Goal: Information Seeking & Learning: Learn about a topic

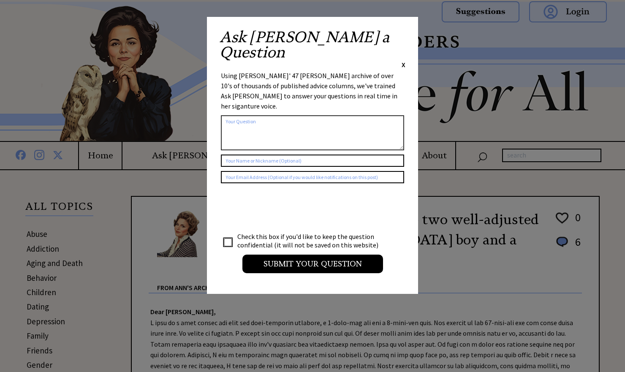
click at [402, 60] on span "X" at bounding box center [403, 64] width 4 height 8
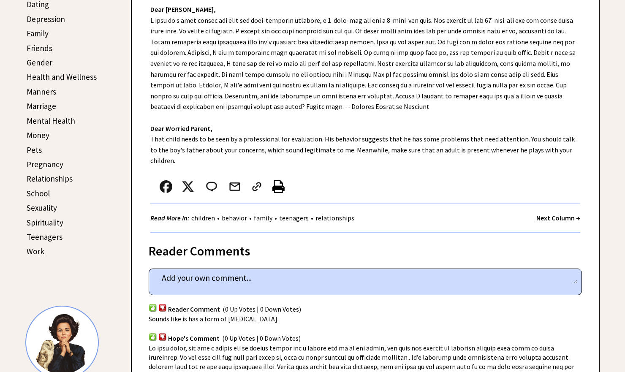
scroll to position [300, 0]
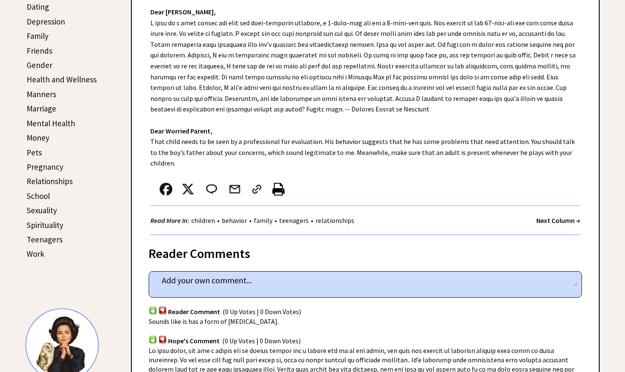
click at [553, 216] on strong "Next Column →" at bounding box center [558, 220] width 44 height 8
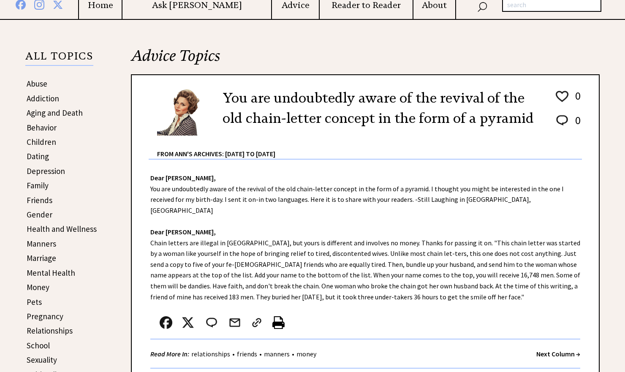
scroll to position [160, 0]
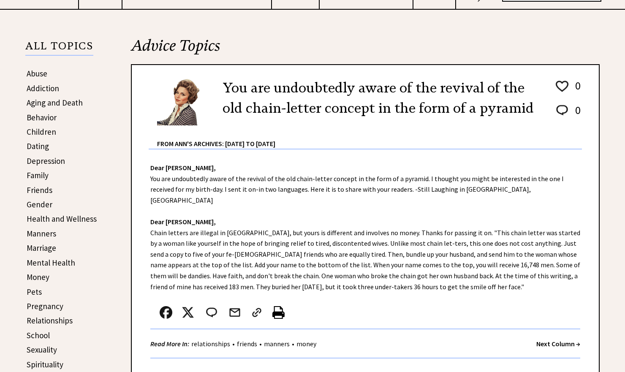
click at [556, 339] on strong "Next Column →" at bounding box center [558, 343] width 44 height 8
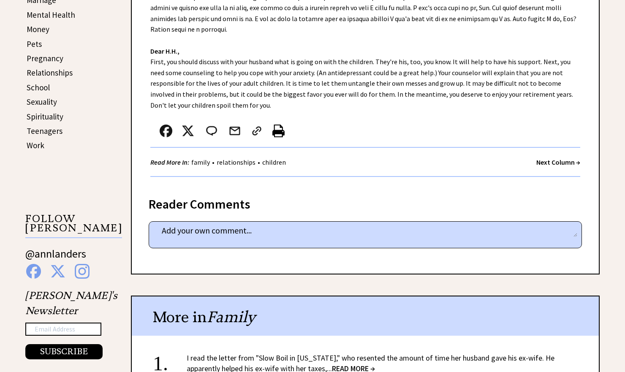
scroll to position [356, 0]
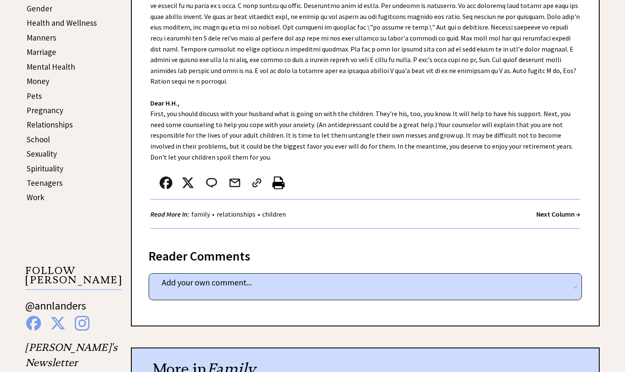
click at [558, 211] on strong "Next Column →" at bounding box center [558, 214] width 44 height 8
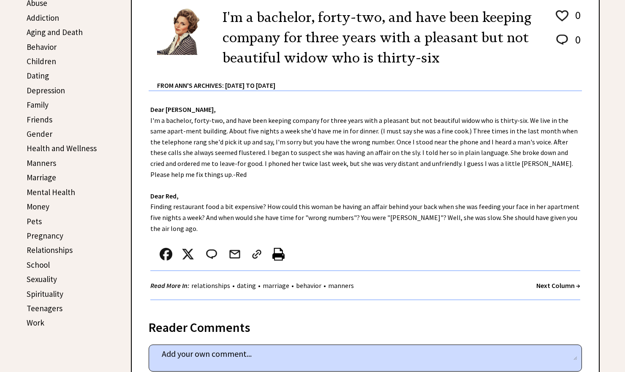
scroll to position [233, 0]
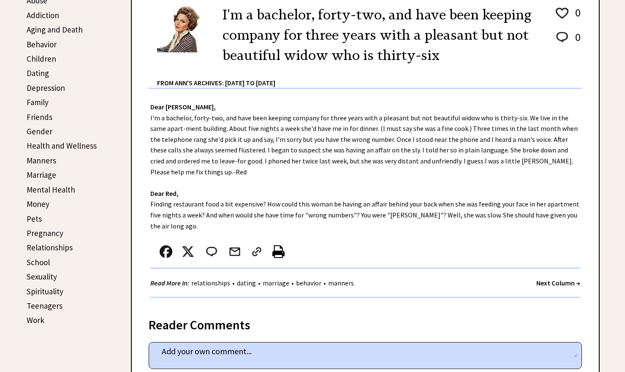
click at [549, 279] on strong "Next Column →" at bounding box center [558, 283] width 44 height 8
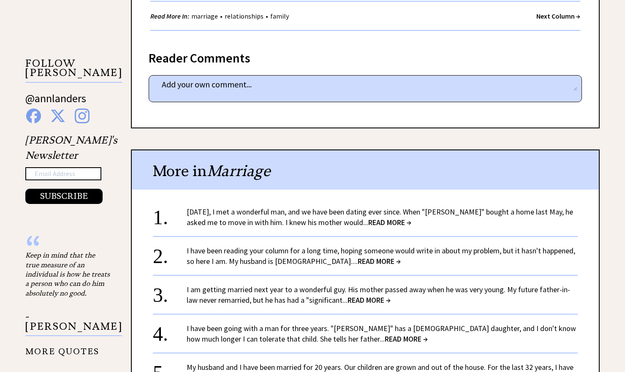
scroll to position [564, 0]
